Goal: Task Accomplishment & Management: Complete application form

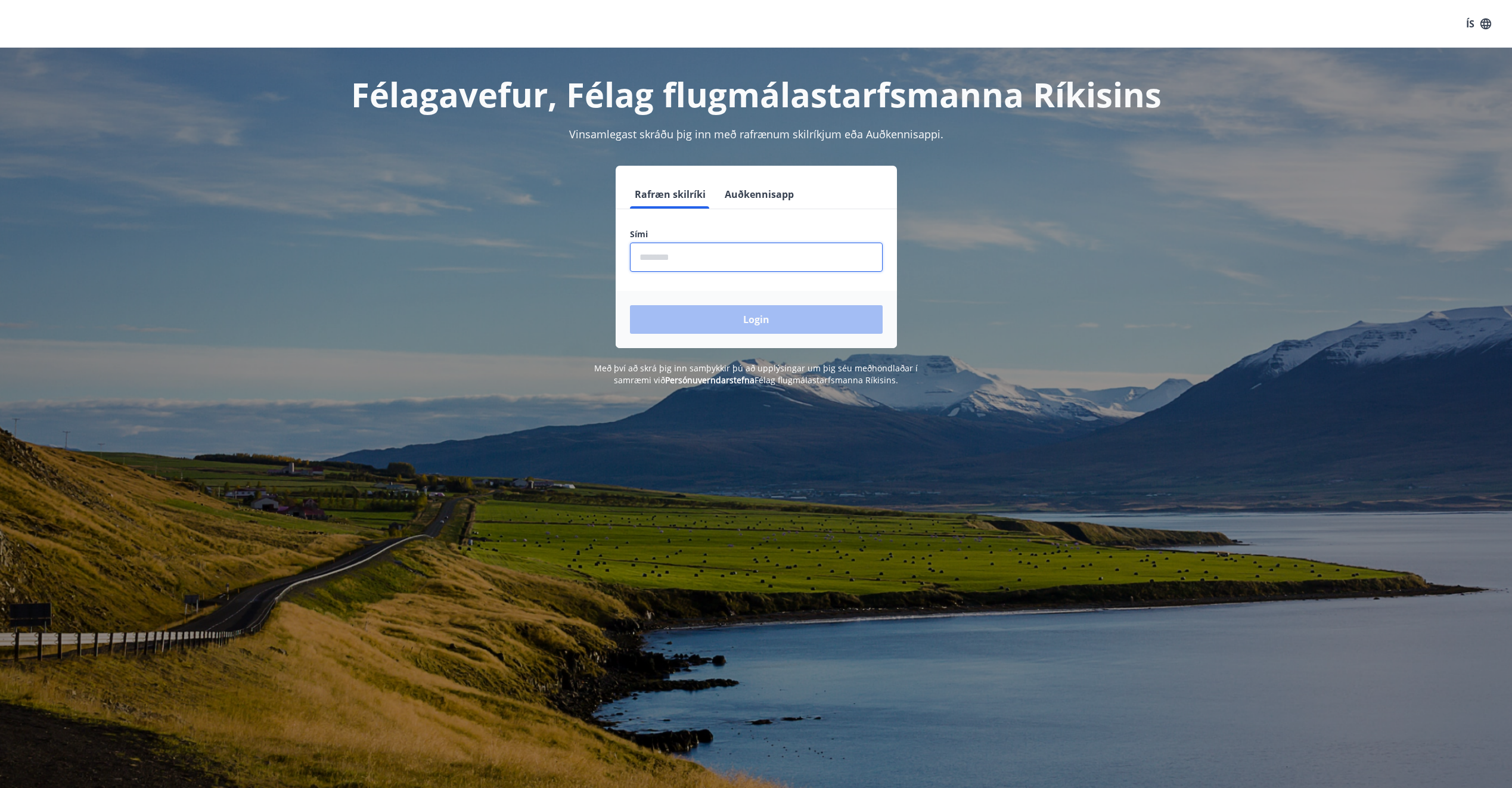
click at [672, 258] on input "phone" at bounding box center [756, 257] width 252 height 30
type input "********"
click at [630, 305] on button "Login" at bounding box center [756, 319] width 252 height 29
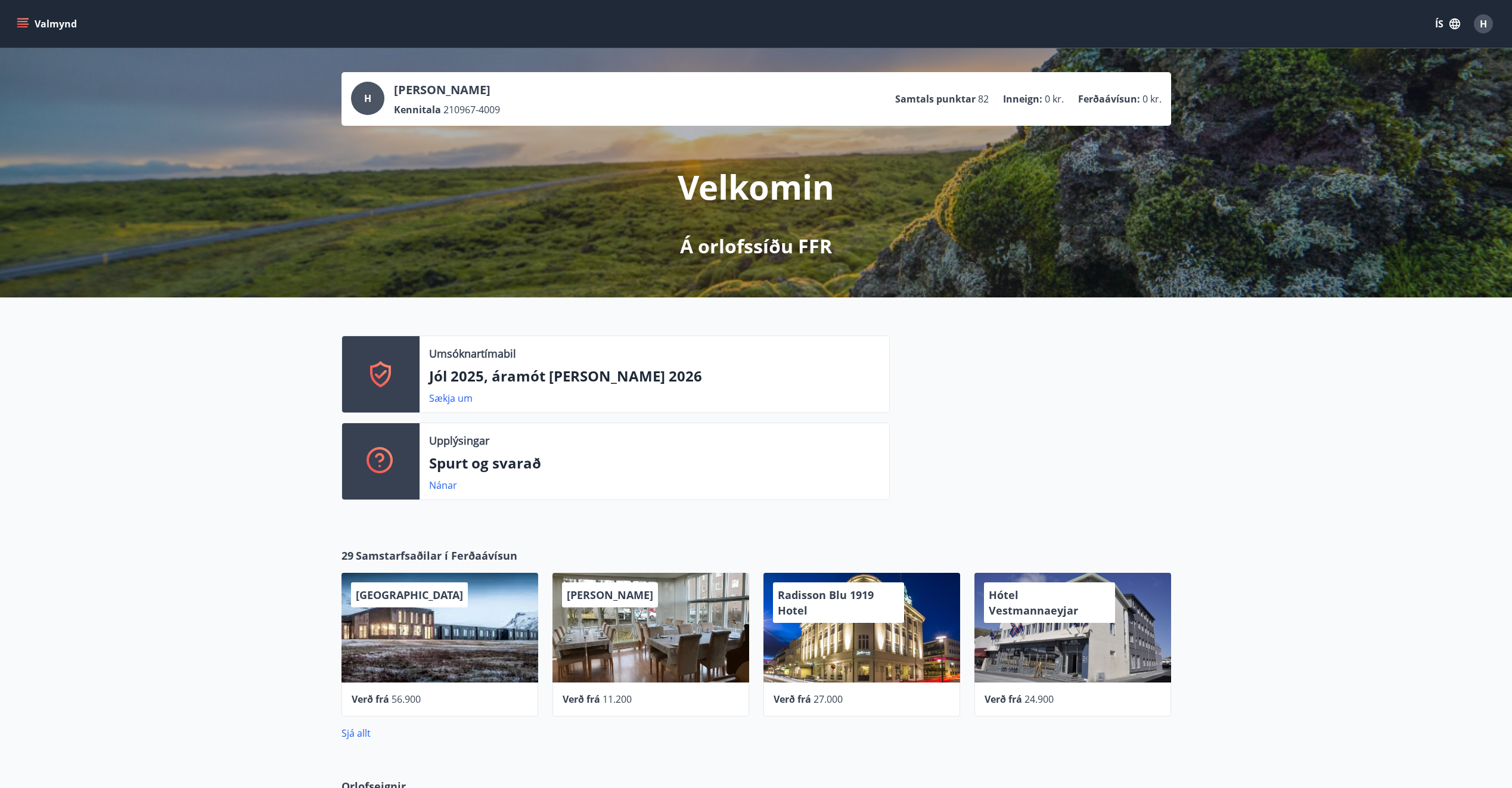
click at [606, 345] on div "Umsóknartímabil Jól 2025, áramót og páskar 2026 Sækja um" at bounding box center [654, 374] width 470 height 76
click at [446, 402] on link "Sækja um" at bounding box center [451, 398] width 44 height 13
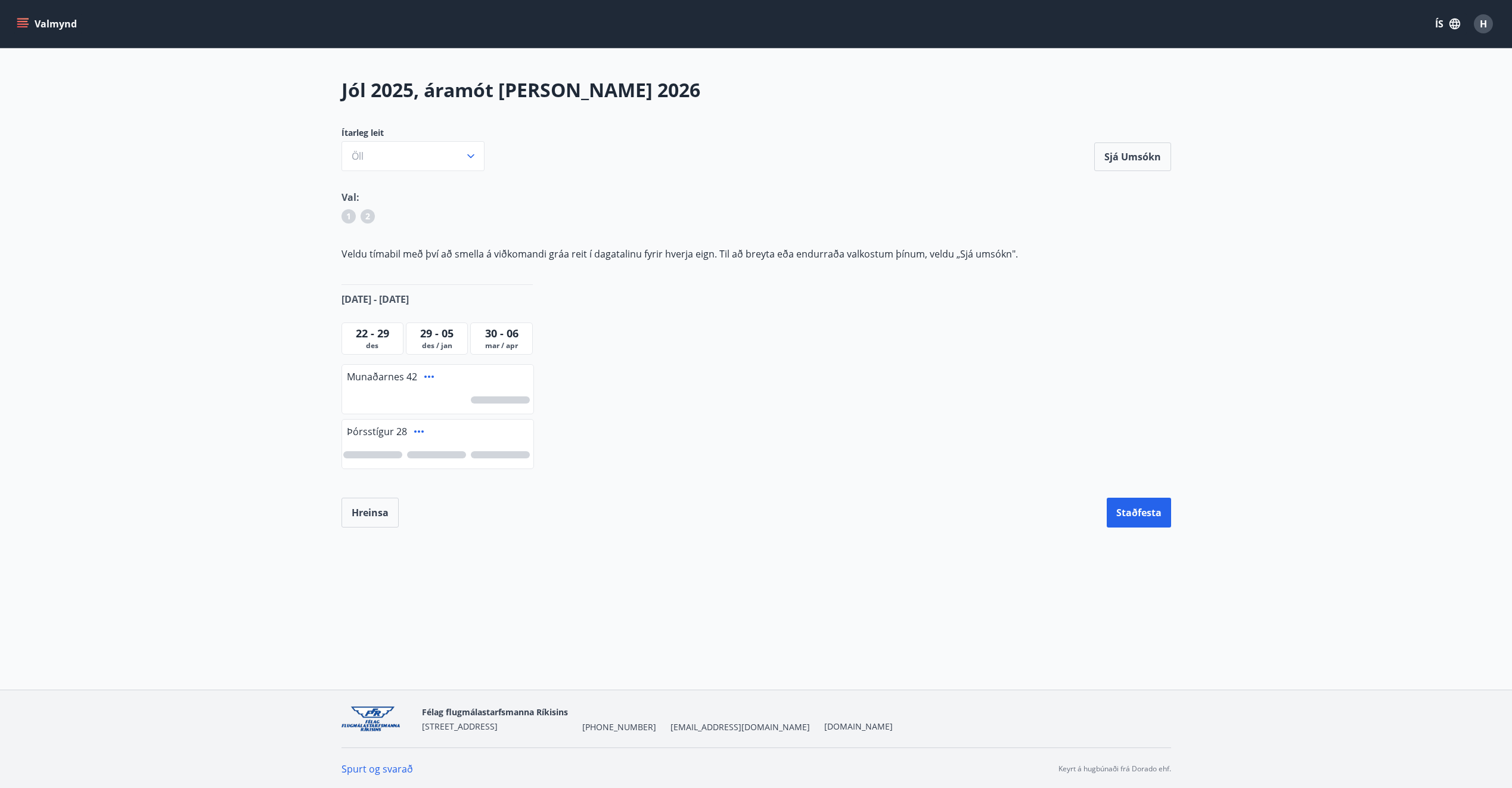
click at [511, 335] on span "30 - 06" at bounding box center [501, 333] width 33 height 14
click at [378, 451] on div at bounding box center [437, 454] width 191 height 28
click at [394, 392] on div at bounding box center [437, 400] width 191 height 28
click at [378, 430] on span "Þórsstígur 28" at bounding box center [377, 431] width 60 height 13
click at [469, 157] on icon "button" at bounding box center [471, 157] width 7 height 4
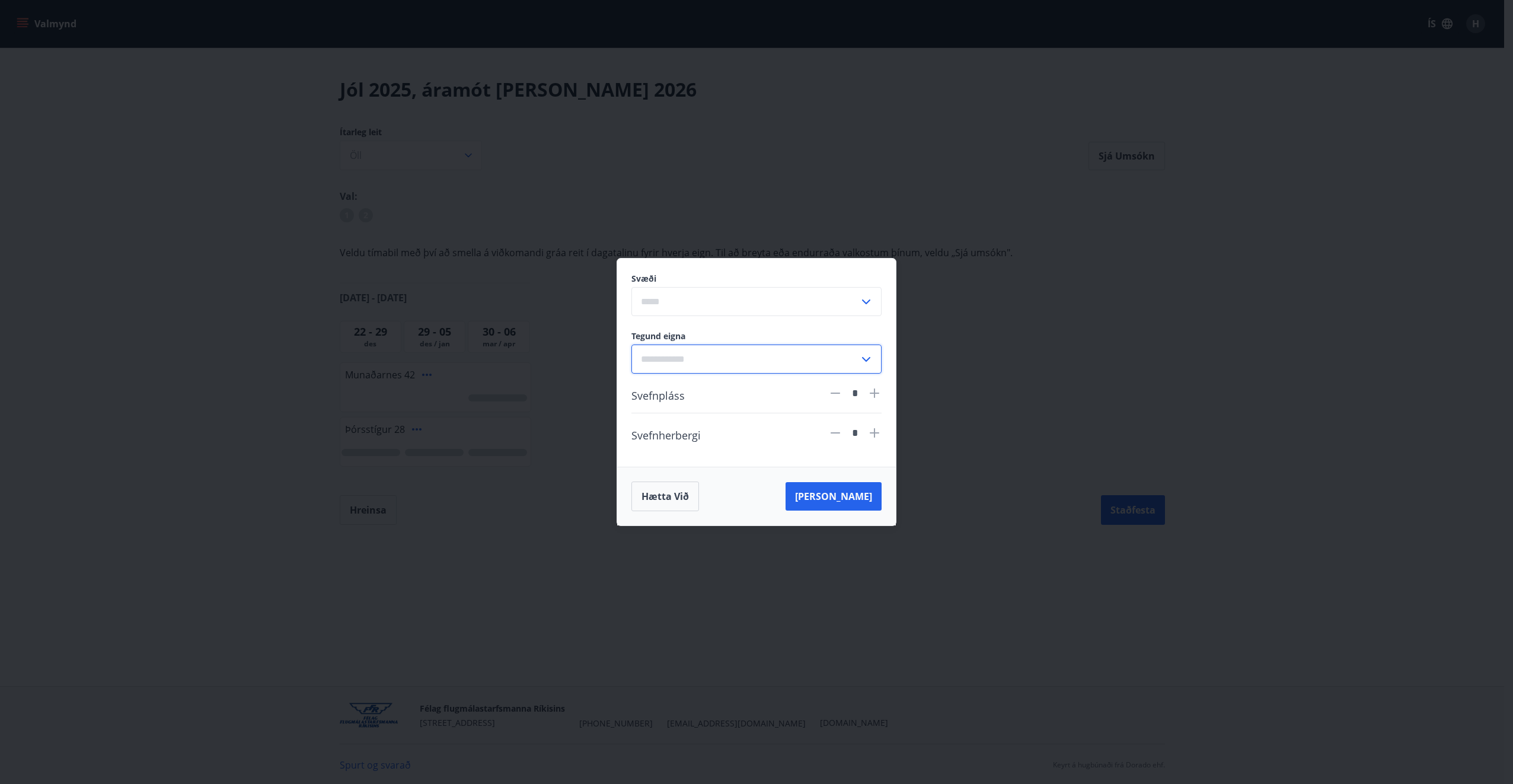
click at [825, 353] on input "text" at bounding box center [745, 359] width 228 height 29
click at [766, 379] on li "Sumarbústaður" at bounding box center [756, 384] width 249 height 21
type input "**********"
click at [662, 501] on button "Hætta við" at bounding box center [665, 496] width 68 height 29
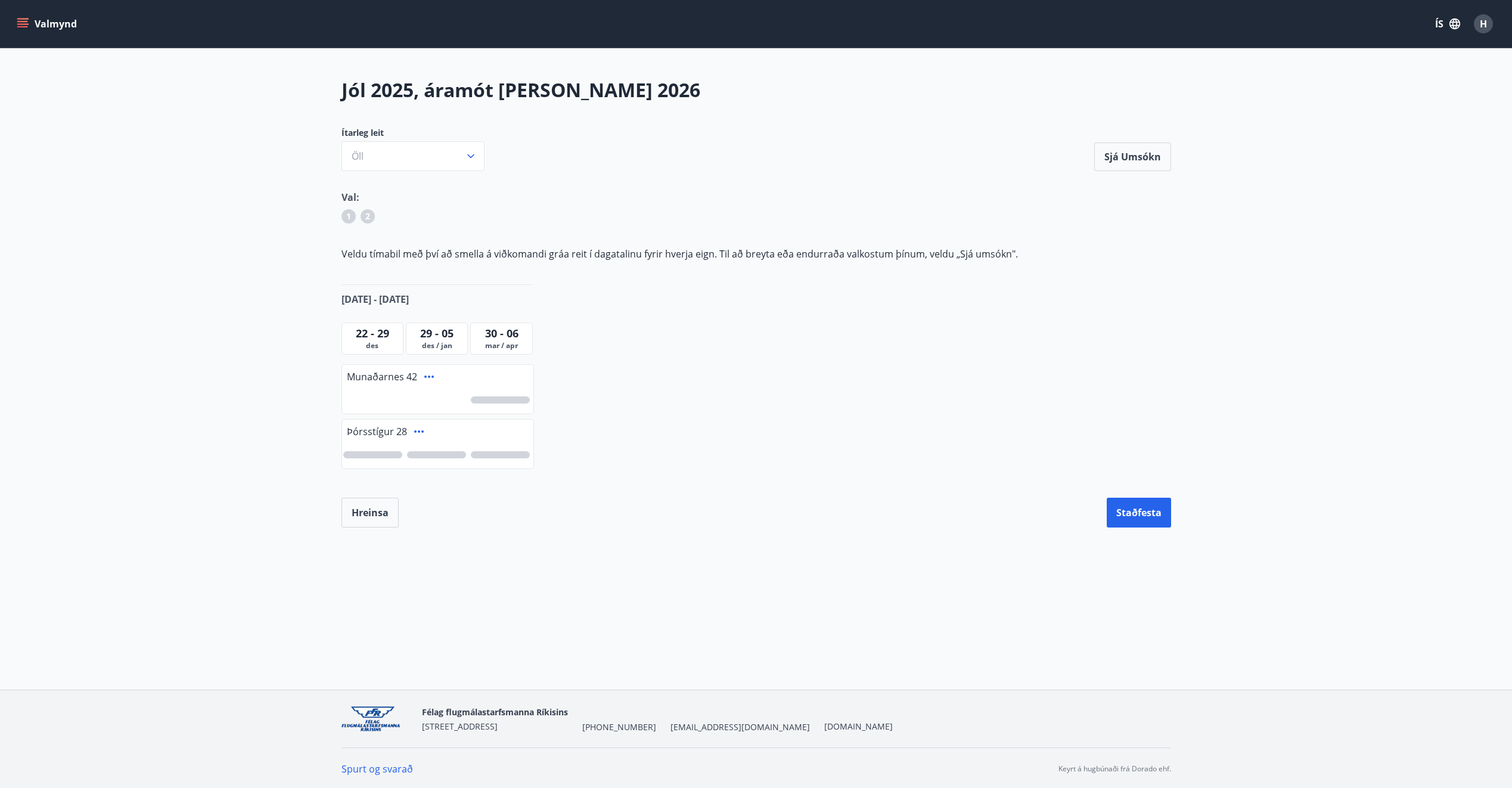
click at [354, 449] on div at bounding box center [437, 454] width 191 height 28
click at [513, 333] on span "30 - 06" at bounding box center [501, 333] width 33 height 14
click at [365, 328] on span "22 - 29" at bounding box center [372, 333] width 33 height 14
click at [529, 337] on div "30 - 06" at bounding box center [501, 333] width 56 height 15
click at [383, 510] on button "Hreinsa" at bounding box center [370, 512] width 57 height 30
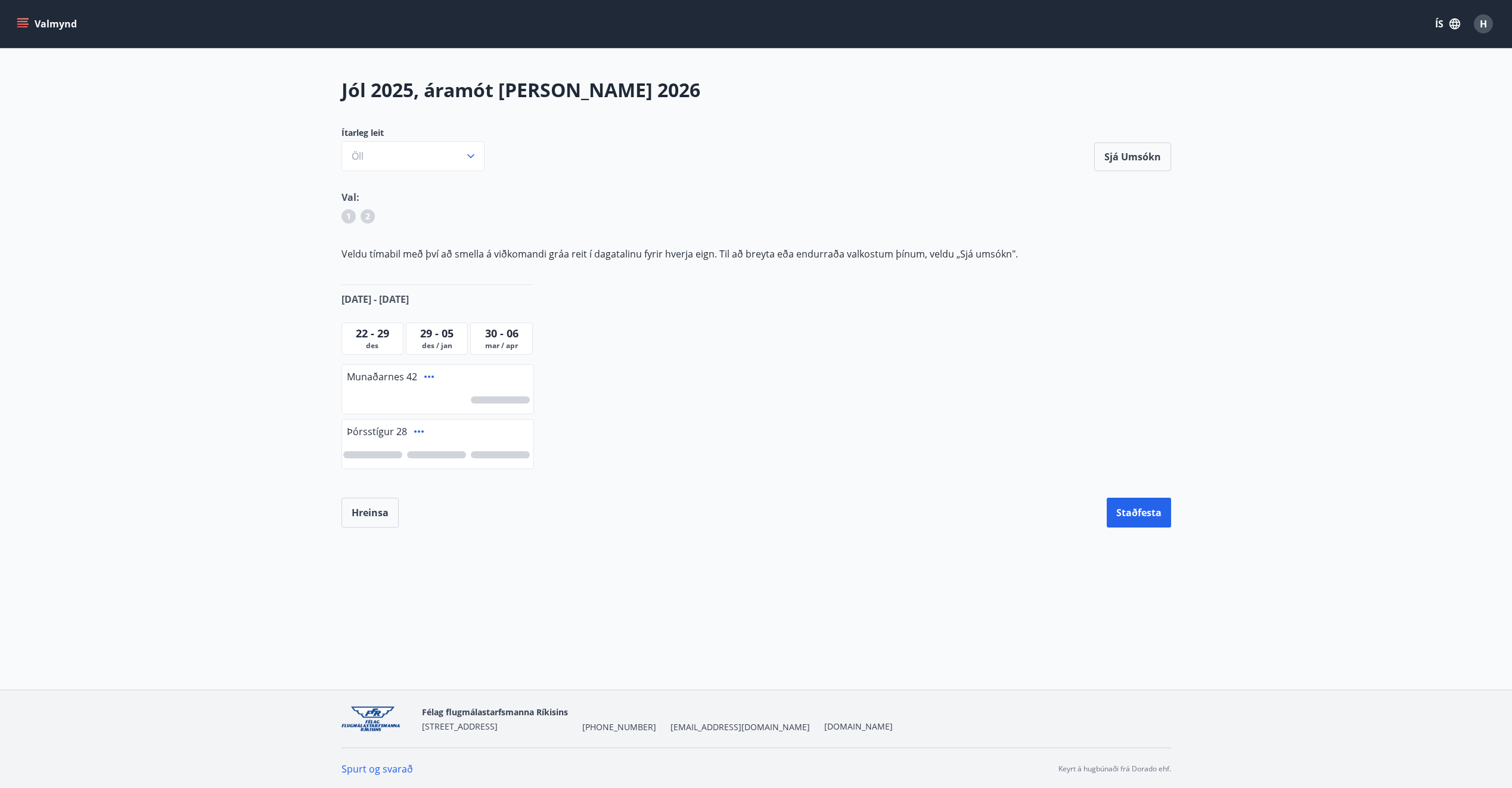
click at [372, 327] on span "22 - 29" at bounding box center [372, 333] width 33 height 14
click at [409, 458] on div at bounding box center [437, 454] width 191 height 28
click at [370, 456] on div at bounding box center [373, 454] width 59 height 7
click at [429, 453] on div at bounding box center [437, 454] width 59 height 7
click at [512, 452] on div at bounding box center [500, 454] width 59 height 7
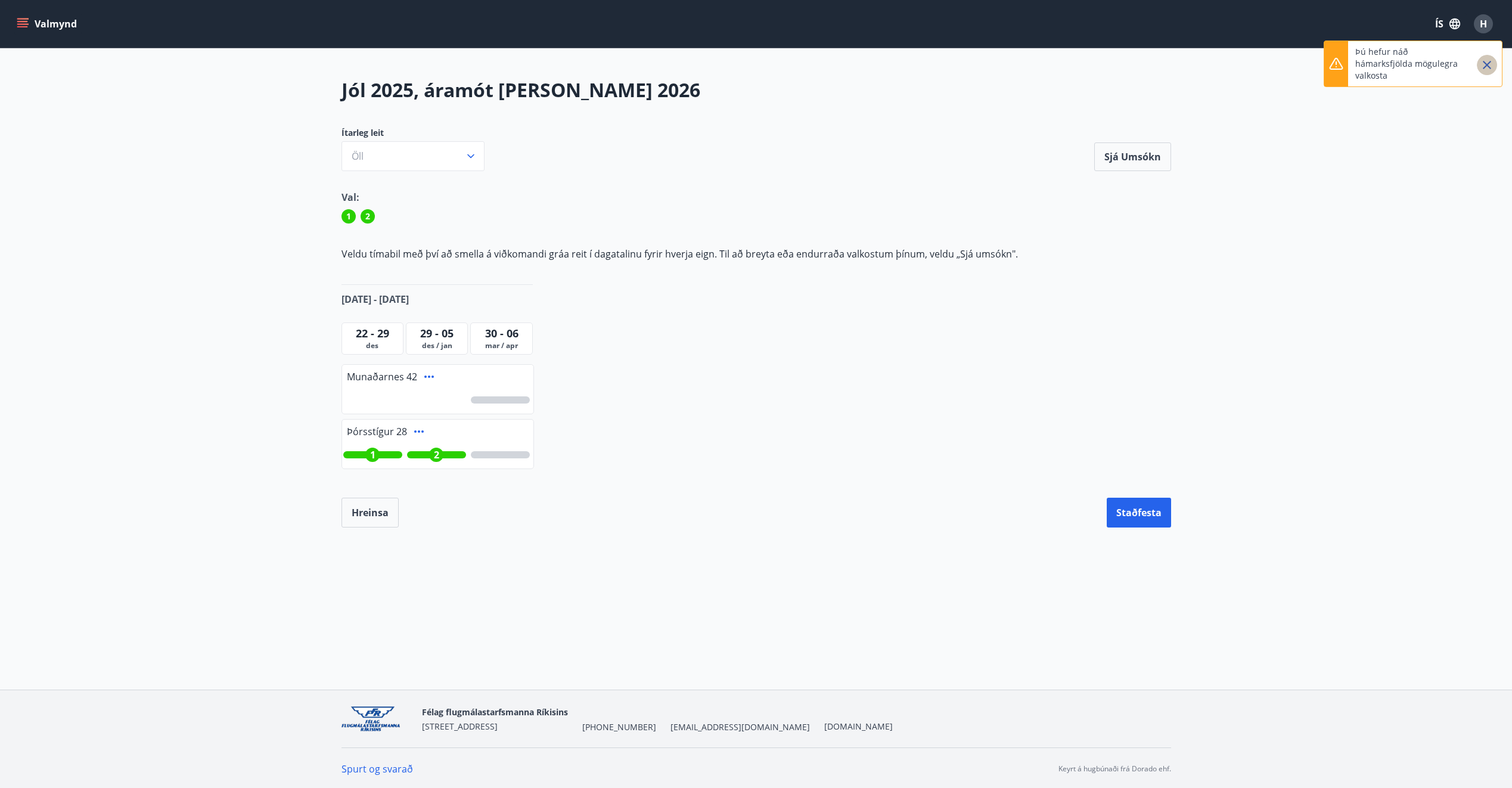
click at [1484, 64] on icon "Close" at bounding box center [1487, 65] width 14 height 14
click at [374, 456] on span "1" at bounding box center [373, 454] width 5 height 13
click at [662, 465] on div "Jól 2025, áramót og páskar 2026 Ítarleg leit Öll Sjá umsókn Sjá umsókn Val: 1 2…" at bounding box center [756, 302] width 858 height 451
click at [415, 457] on div "1" at bounding box center [437, 454] width 59 height 7
click at [502, 453] on div at bounding box center [500, 454] width 59 height 7
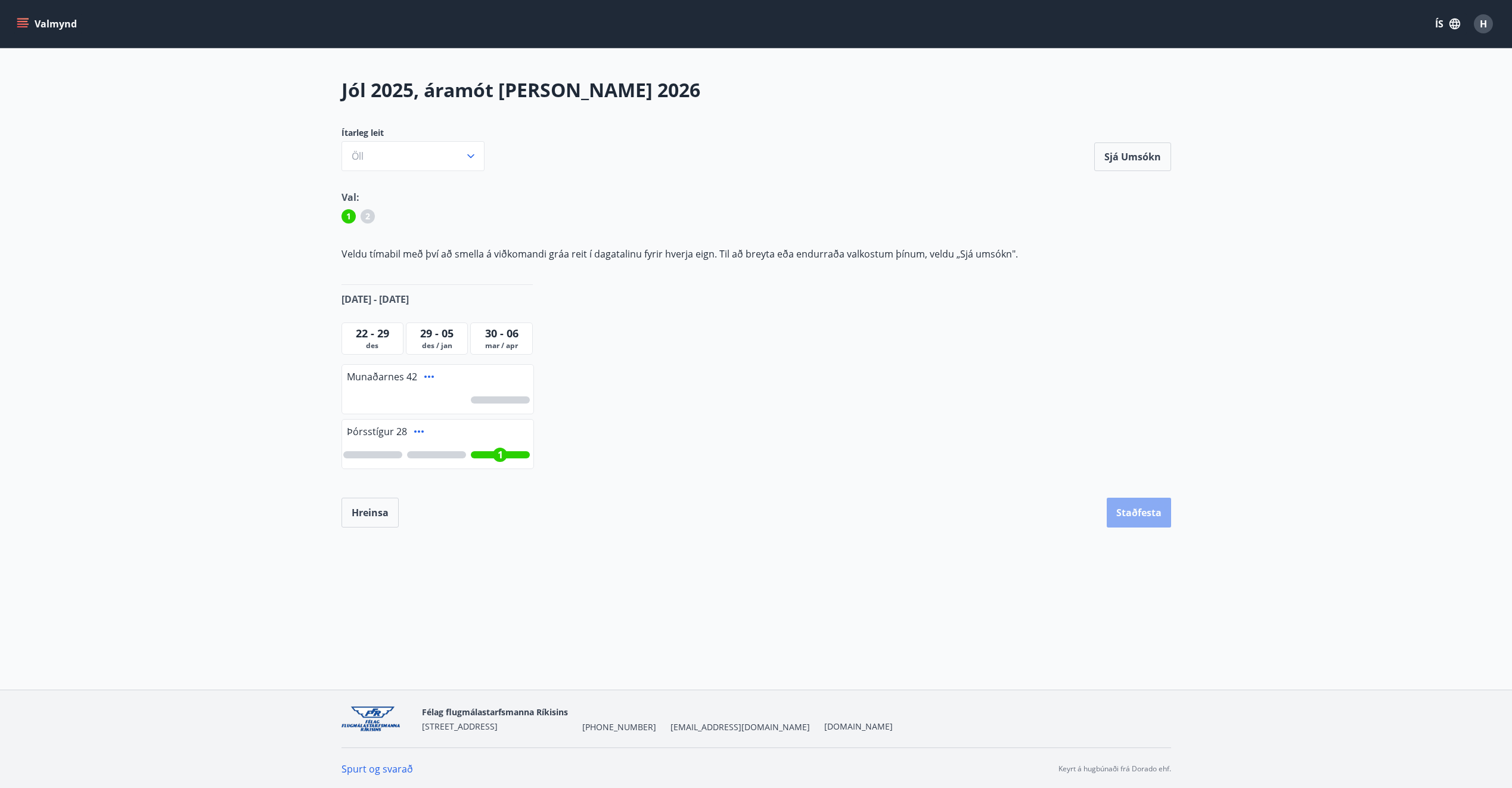
click at [1135, 502] on button "Staðfesta" at bounding box center [1139, 512] width 64 height 30
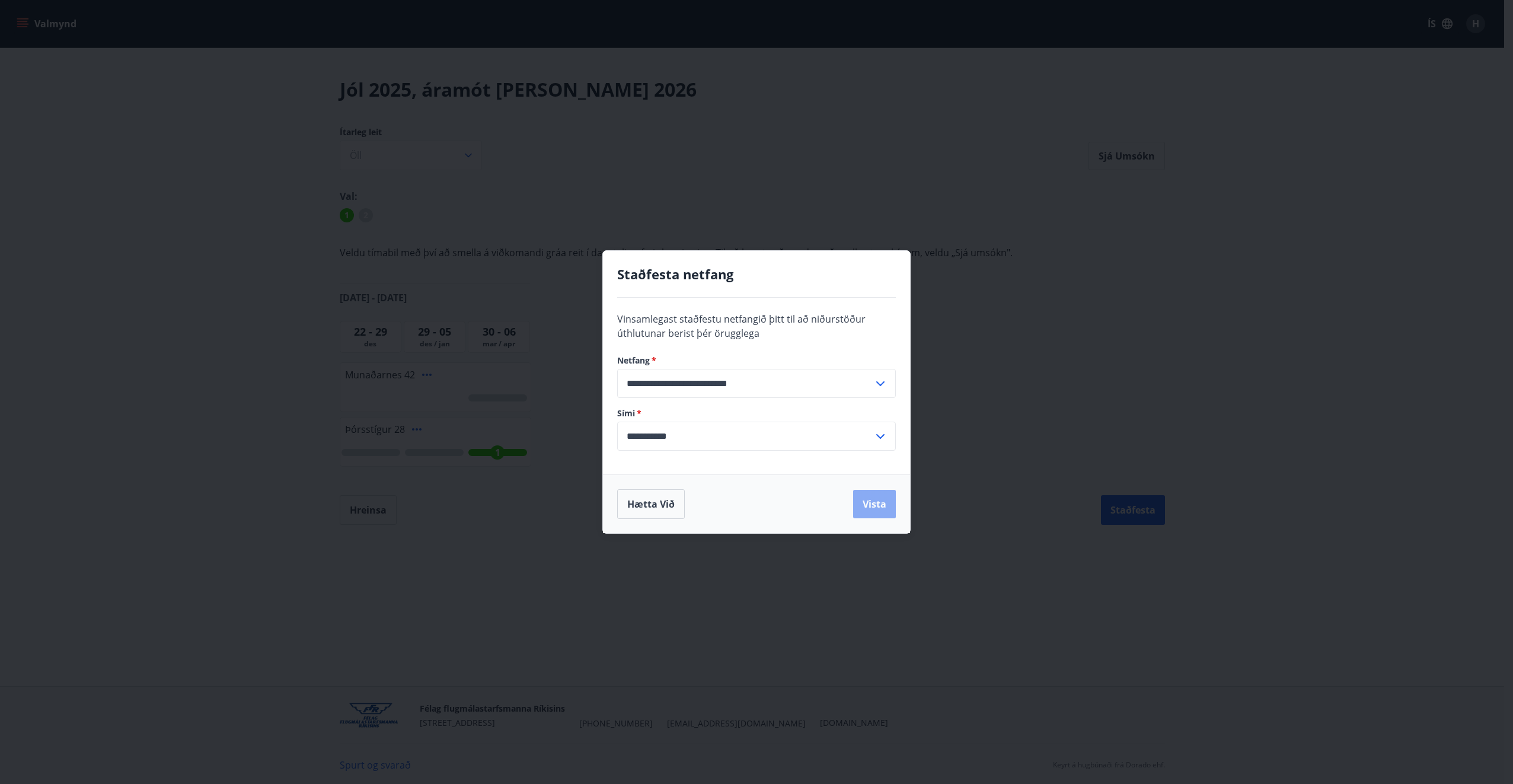
click at [884, 511] on button "Vista" at bounding box center [875, 504] width 43 height 28
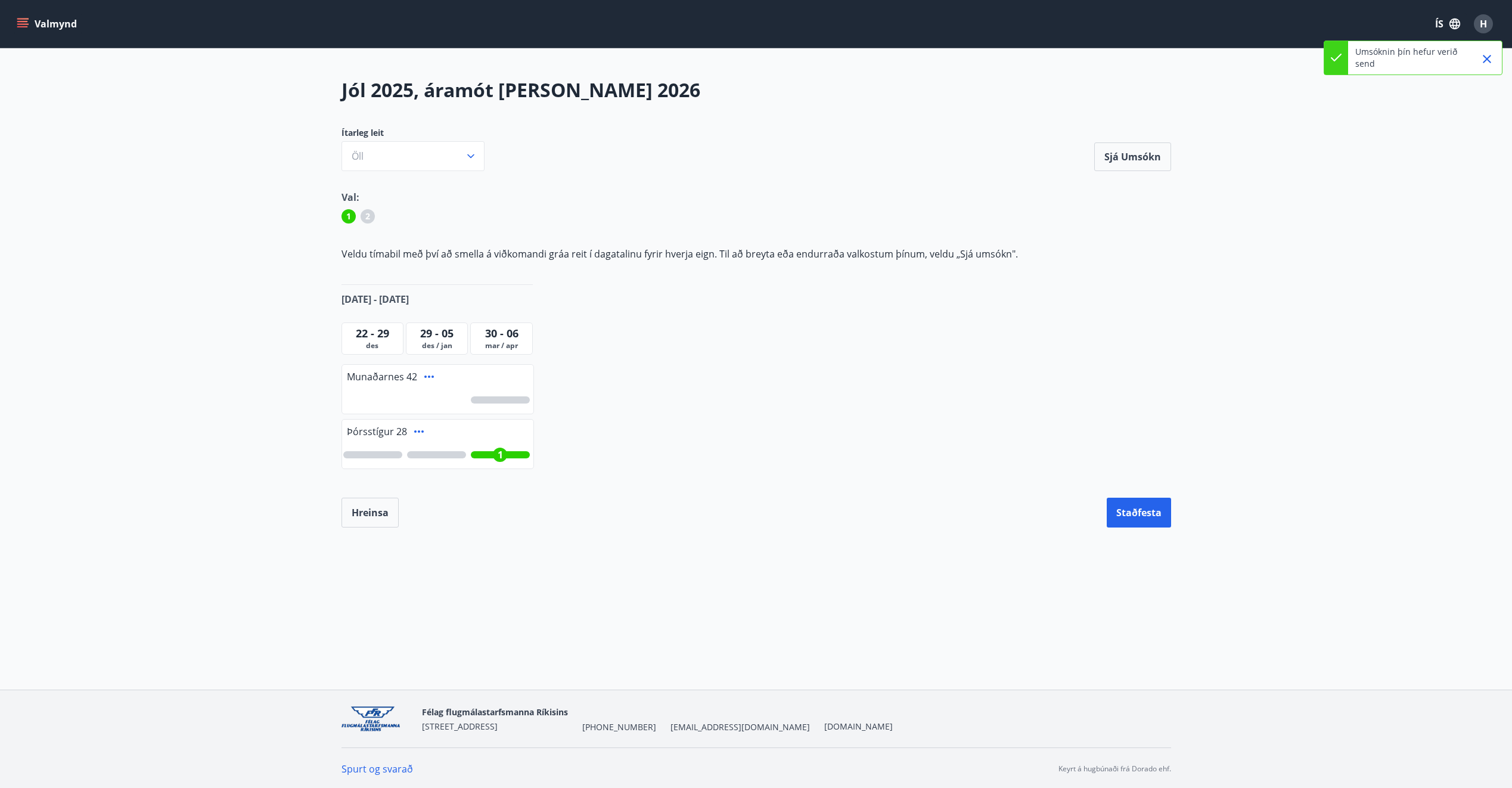
click at [1141, 531] on div "Jól 2025, áramót og páskar 2026 Ítarleg leit Öll Sjá umsókn Sjá umsókn Val: 1 2…" at bounding box center [756, 326] width 1512 height 498
click at [1140, 515] on button "Staðfesta" at bounding box center [1139, 512] width 64 height 30
click at [1147, 163] on button "Sjá umsókn" at bounding box center [1133, 157] width 77 height 29
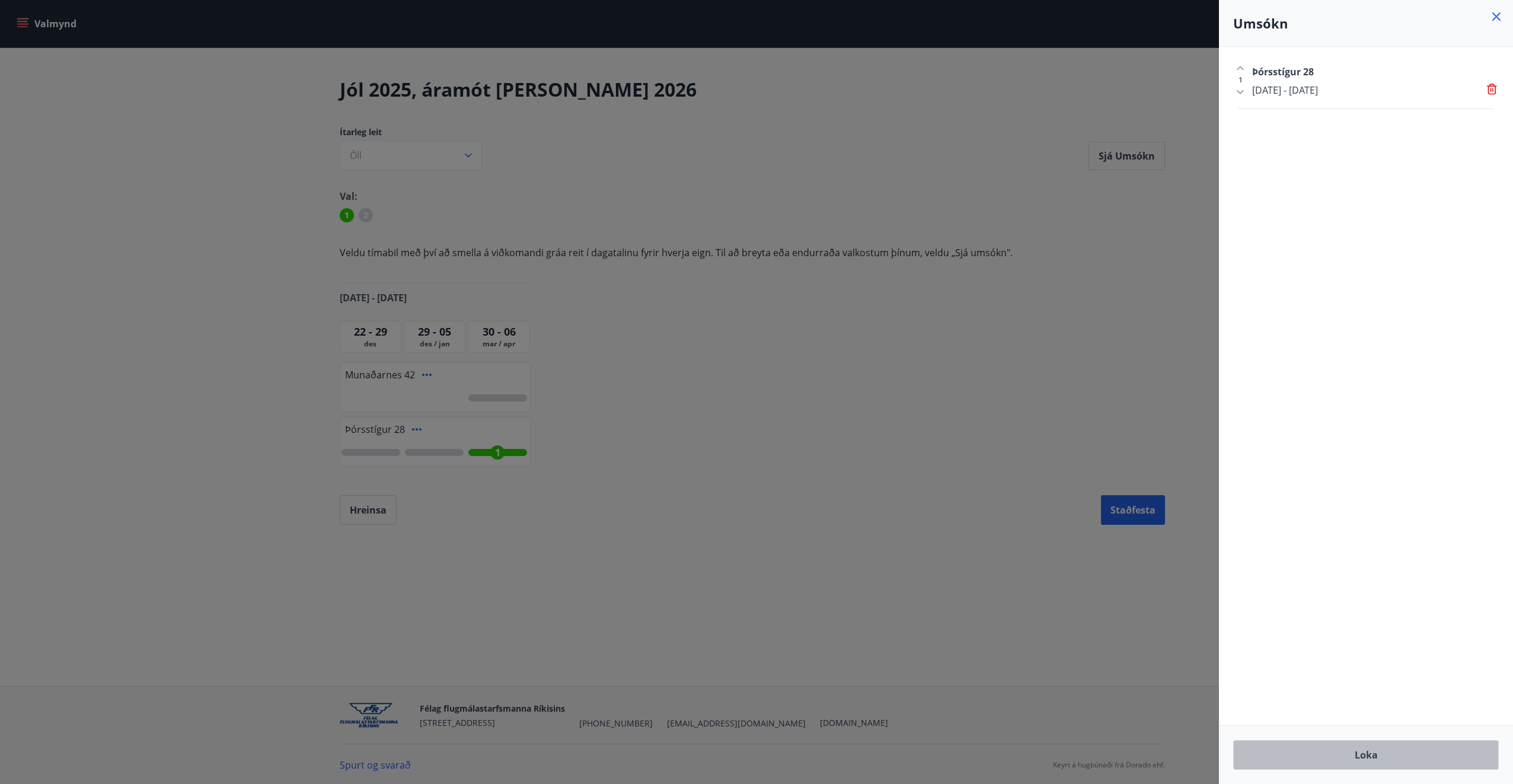
click at [1378, 766] on button "Loka" at bounding box center [1366, 754] width 265 height 29
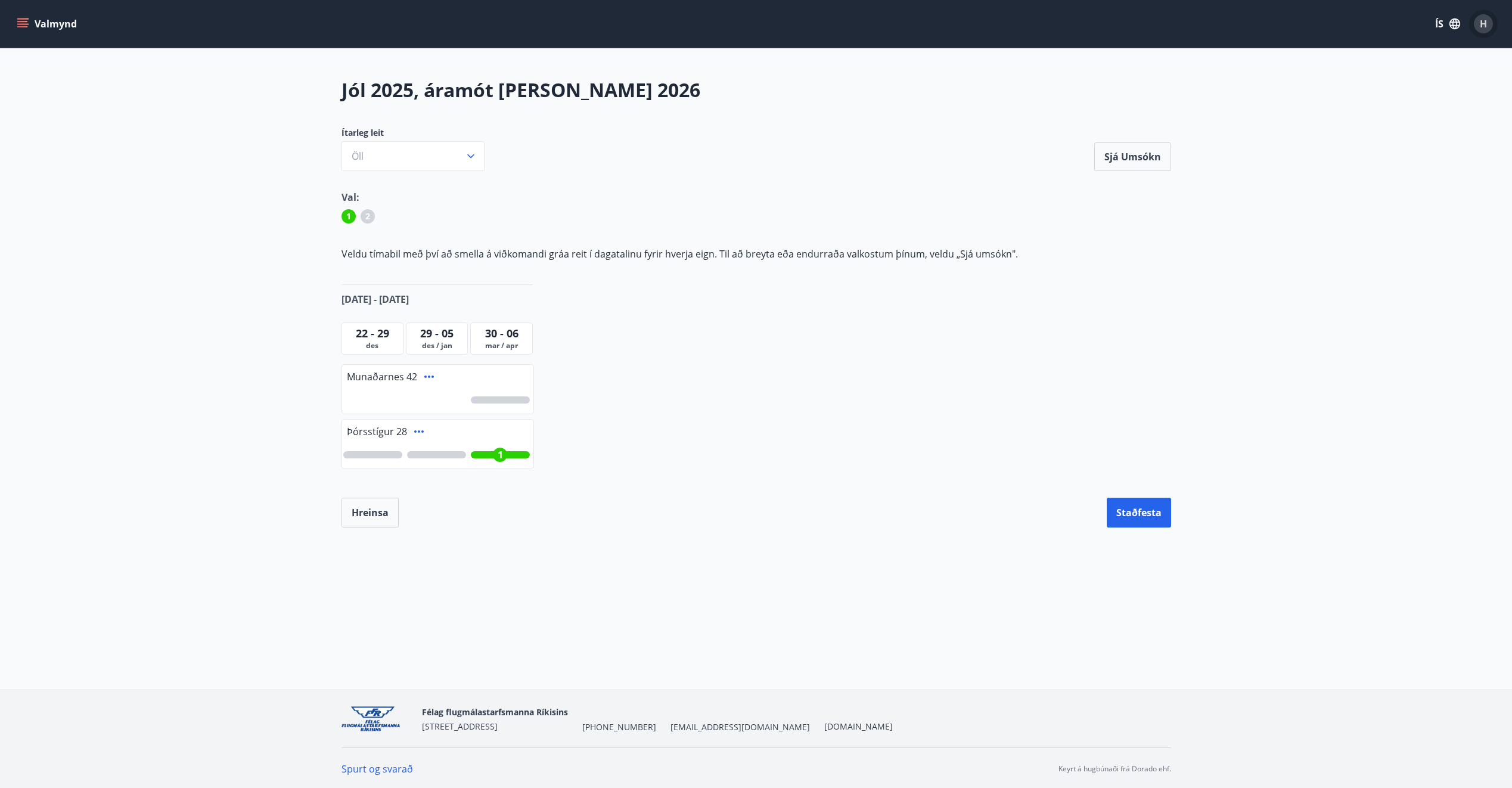
click at [1482, 24] on span "H" at bounding box center [1483, 23] width 7 height 13
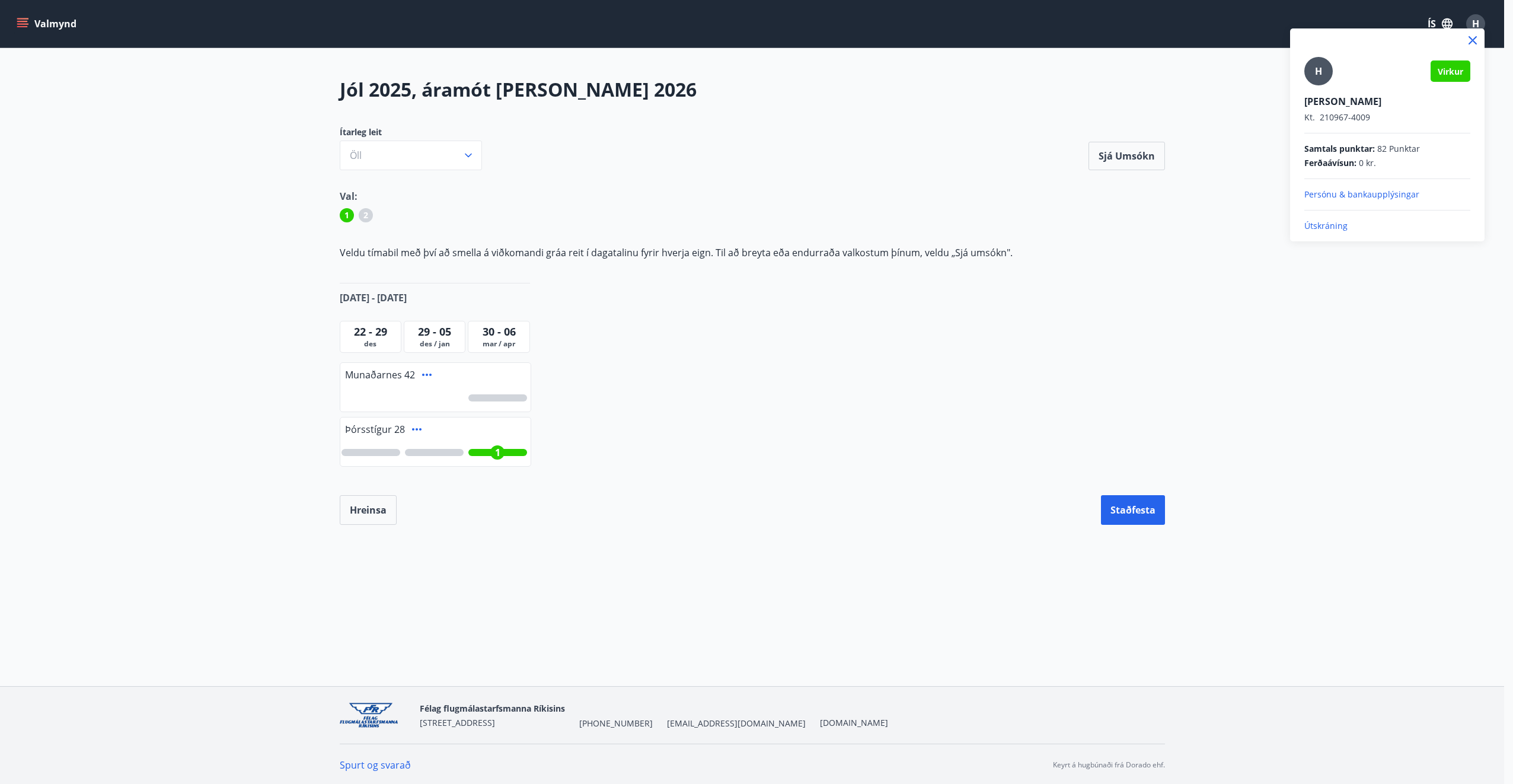
click at [1317, 224] on p "Útskráning" at bounding box center [1388, 225] width 166 height 12
